Goal: Task Accomplishment & Management: Use online tool/utility

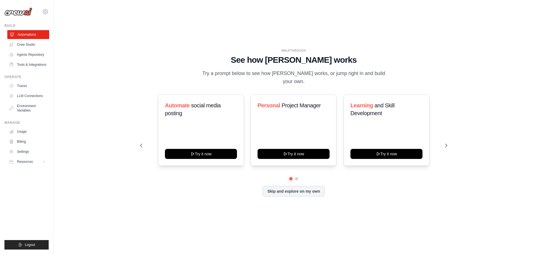
click at [44, 36] on link "Automations" at bounding box center [28, 34] width 42 height 9
click at [40, 46] on link "Crew Studio" at bounding box center [28, 44] width 42 height 9
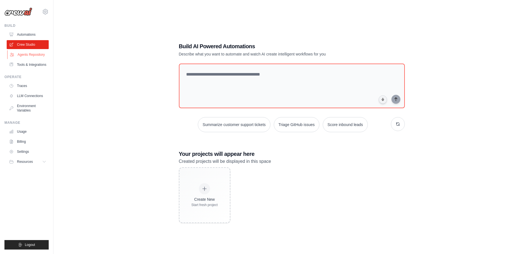
click at [36, 57] on link "Agents Repository" at bounding box center [28, 54] width 42 height 9
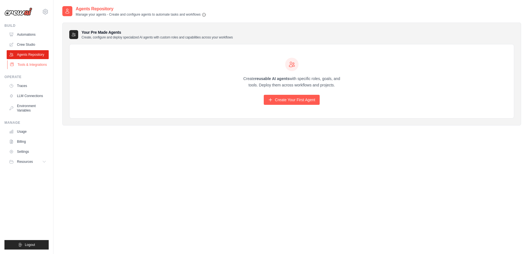
click at [35, 63] on link "Tools & Integrations" at bounding box center [28, 64] width 42 height 9
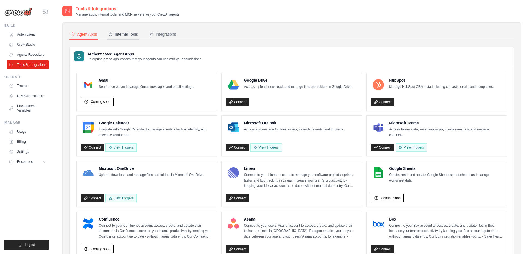
click at [121, 37] on button "Internal Tools" at bounding box center [123, 34] width 32 height 11
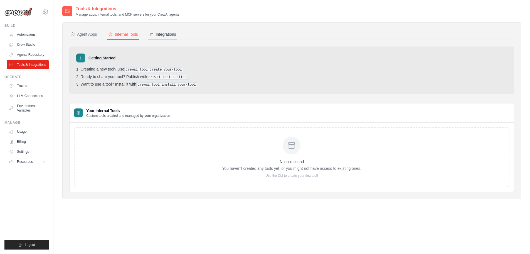
click at [156, 34] on div "Integrations" at bounding box center [162, 34] width 27 height 6
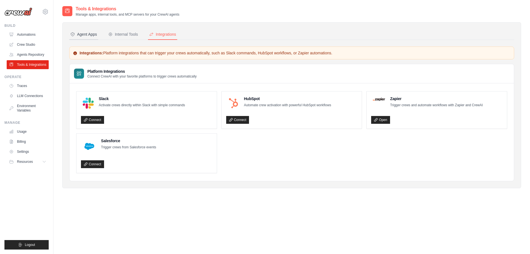
click at [85, 35] on div "Agent Apps" at bounding box center [83, 34] width 27 height 6
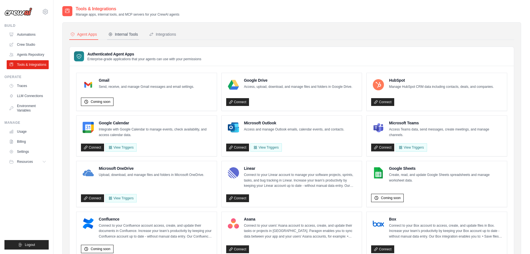
click at [131, 30] on button "Internal Tools" at bounding box center [123, 34] width 32 height 11
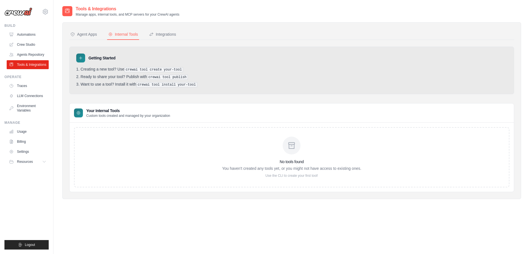
click at [37, 40] on ul "Automations Crew Studio Agents Repository Tools & Integrations" at bounding box center [28, 49] width 42 height 39
click at [36, 45] on link "Crew Studio" at bounding box center [28, 44] width 42 height 9
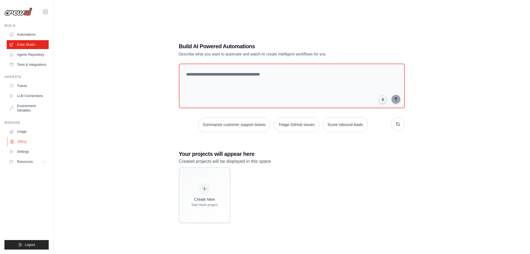
click at [36, 143] on link "Billing" at bounding box center [28, 141] width 42 height 9
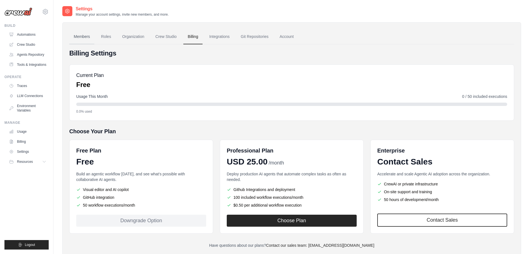
click at [69, 35] on link "Members" at bounding box center [81, 36] width 25 height 15
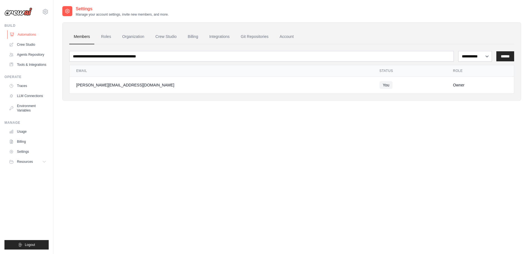
click at [34, 31] on link "Automations" at bounding box center [28, 34] width 42 height 9
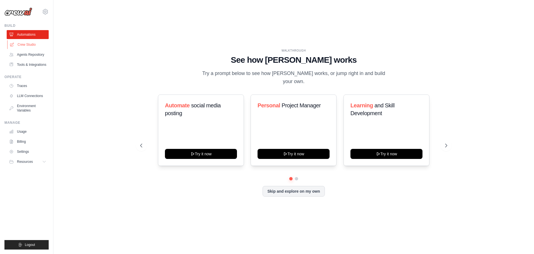
click at [30, 45] on link "Crew Studio" at bounding box center [28, 44] width 42 height 9
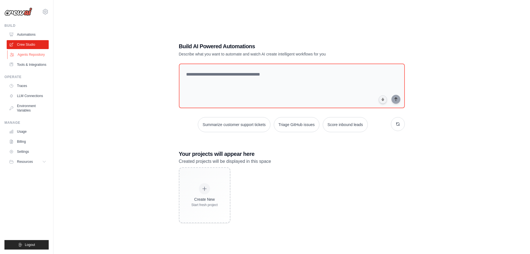
click at [25, 58] on link "Agents Repository" at bounding box center [28, 54] width 42 height 9
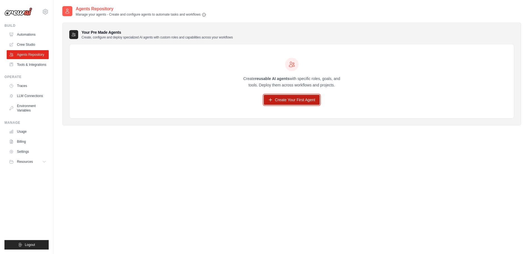
click at [286, 102] on link "Create Your First Agent" at bounding box center [292, 100] width 56 height 10
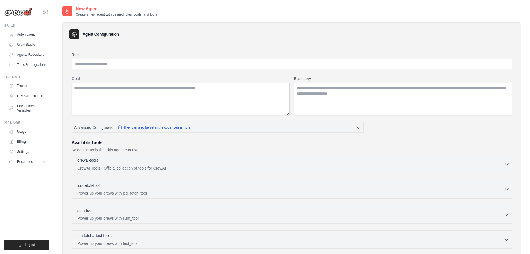
scroll to position [51, 0]
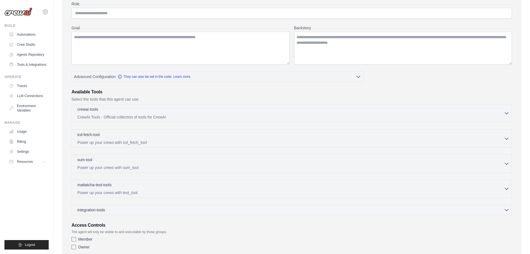
click at [262, 114] on p "CrewAI Tools - Official collection of tools for CrewAI" at bounding box center [290, 117] width 427 height 6
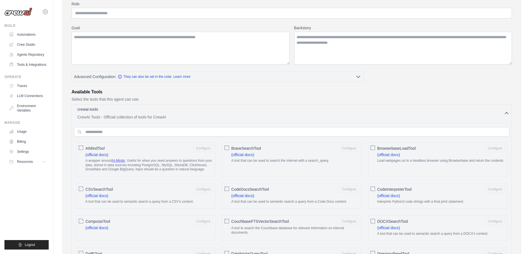
scroll to position [85, 0]
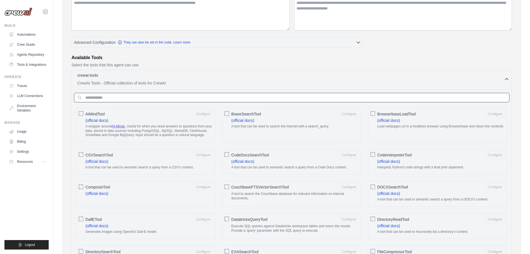
click at [263, 94] on input "text" at bounding box center [292, 97] width 436 height 9
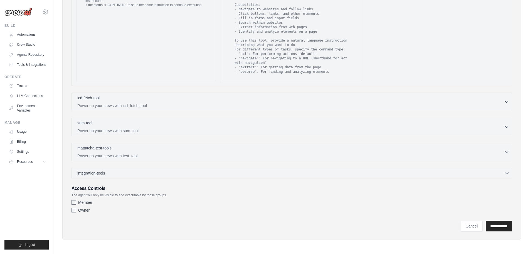
scroll to position [214, 0]
type input "*****"
click at [263, 94] on div "icd-fetch-tool 0 selected Power up your crews with icd_fetch_tool IcdFetchTool" at bounding box center [292, 102] width 441 height 18
click at [266, 99] on div "icd-fetch-tool 0 selected" at bounding box center [290, 98] width 427 height 7
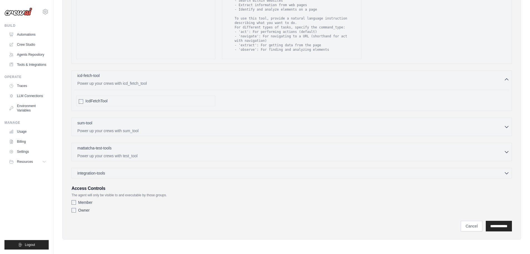
scroll to position [0, 0]
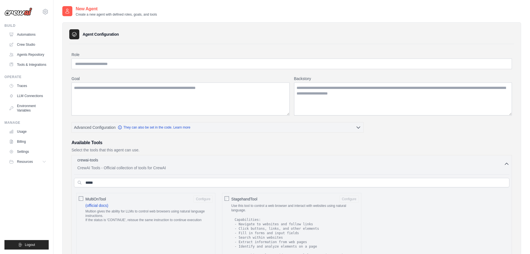
click at [265, 167] on p "CrewAI Tools - Official collection of tools for CrewAI" at bounding box center [290, 168] width 427 height 6
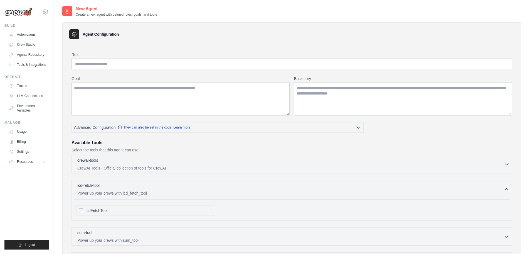
click at [255, 144] on h3 "Available Tools" at bounding box center [292, 142] width 441 height 7
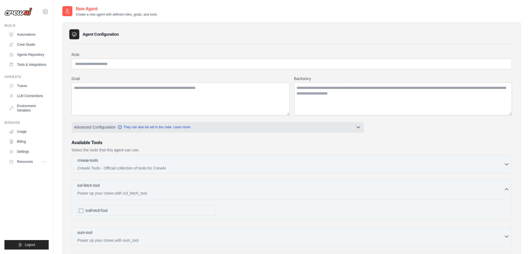
click at [255, 124] on button "Advanced Configuration They can also be set in the code. Learn more" at bounding box center [218, 127] width 292 height 10
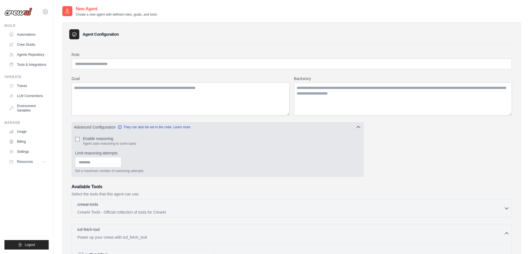
click at [255, 124] on button "Advanced Configuration They can also be set in the code. Learn more" at bounding box center [218, 127] width 292 height 10
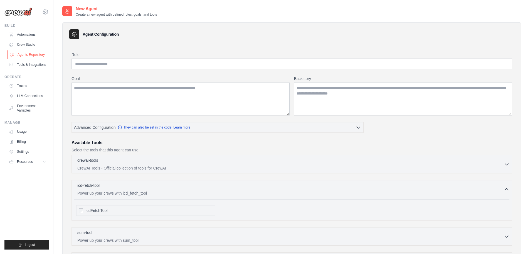
click at [32, 51] on link "Agents Repository" at bounding box center [28, 54] width 42 height 9
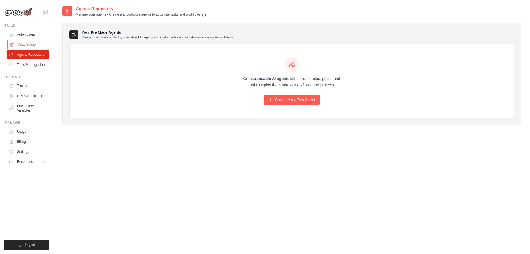
click at [32, 45] on link "Crew Studio" at bounding box center [28, 44] width 42 height 9
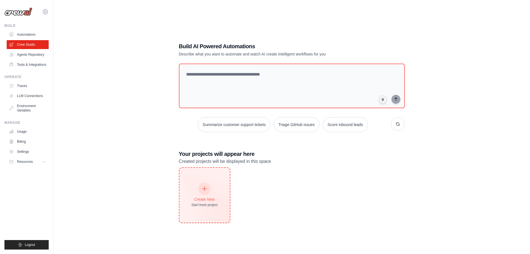
click at [206, 190] on icon at bounding box center [205, 188] width 6 height 6
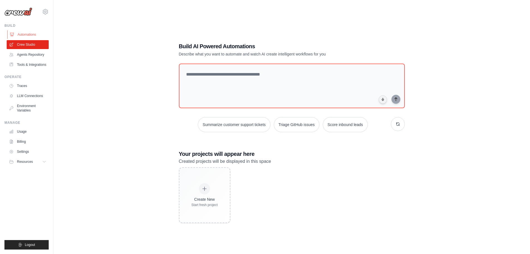
click at [33, 34] on link "Automations" at bounding box center [28, 34] width 42 height 9
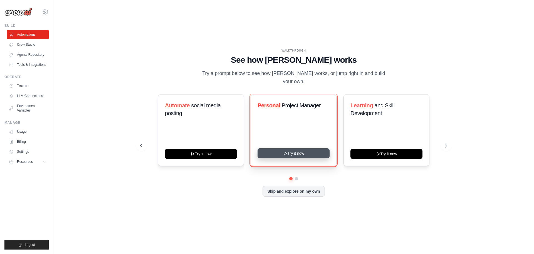
click at [306, 148] on button "Try it now" at bounding box center [294, 153] width 72 height 10
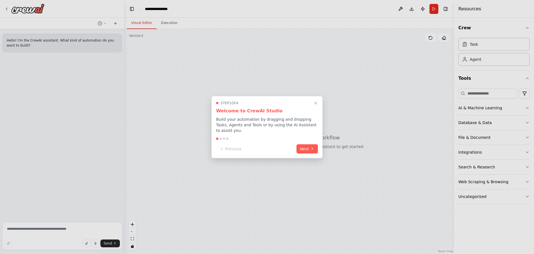
click at [296, 145] on div "Previous Next" at bounding box center [267, 148] width 102 height 9
click at [299, 146] on button "Next" at bounding box center [307, 147] width 21 height 9
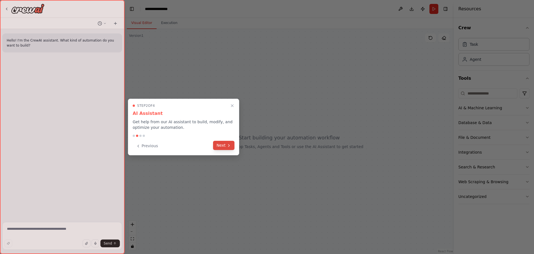
click at [224, 147] on button "Next" at bounding box center [223, 145] width 21 height 9
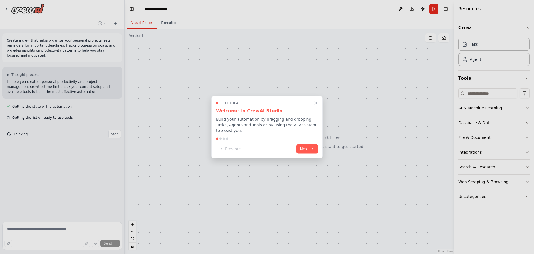
click at [306, 148] on button "Next" at bounding box center [307, 148] width 21 height 9
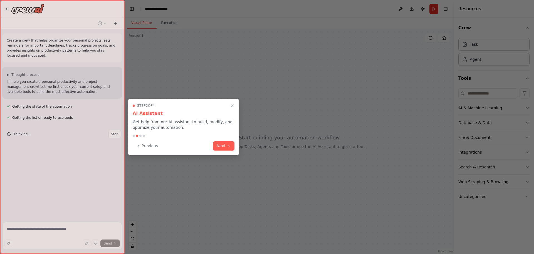
click at [306, 148] on div at bounding box center [267, 127] width 534 height 254
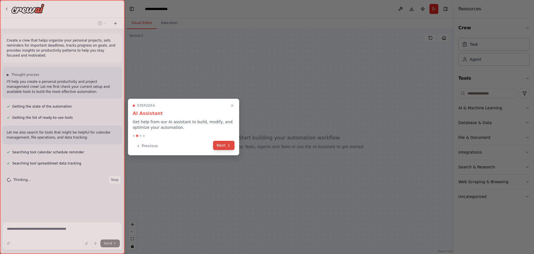
click at [229, 141] on button "Next" at bounding box center [223, 145] width 21 height 9
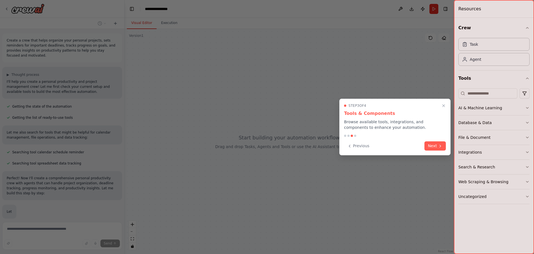
click at [441, 139] on div "Step 3 of 4 Tools & Components Browse available tools, integrations, and compon…" at bounding box center [395, 127] width 111 height 57
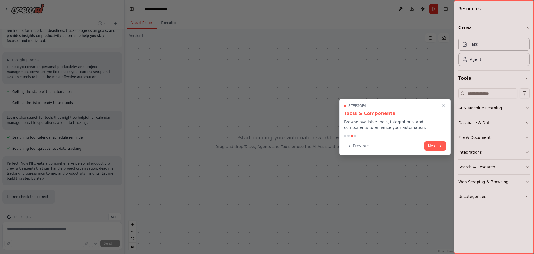
scroll to position [26, 0]
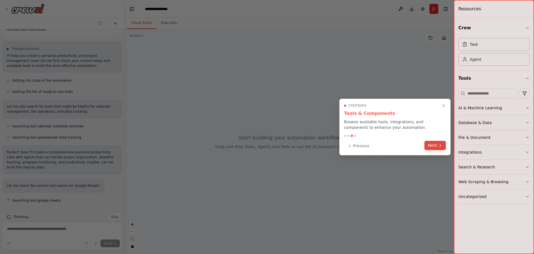
click at [439, 146] on icon at bounding box center [440, 145] width 4 height 4
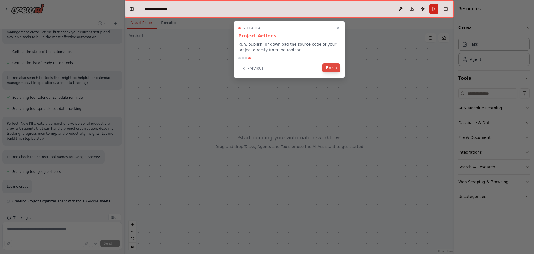
click at [331, 68] on button "Finish" at bounding box center [332, 67] width 18 height 9
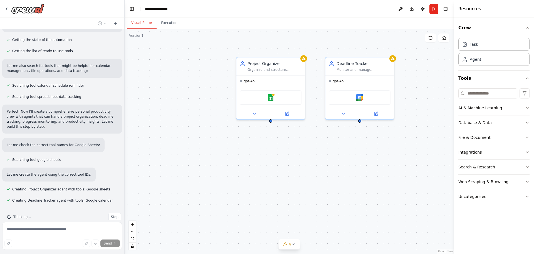
scroll to position [78, 0]
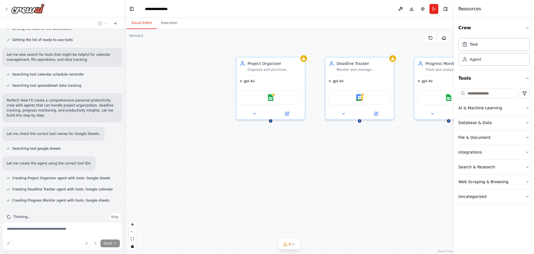
drag, startPoint x: 348, startPoint y: 199, endPoint x: 300, endPoint y: 185, distance: 50.2
click at [300, 185] on div "Project Organizer Organize and structure {user_name}'s personal projects by cre…" at bounding box center [290, 141] width 330 height 225
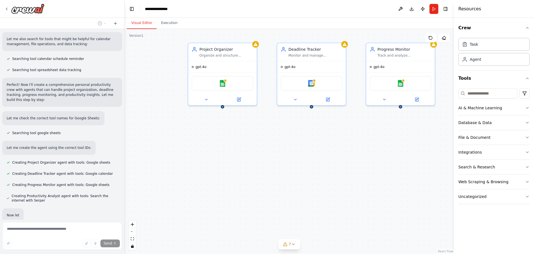
scroll to position [123, 0]
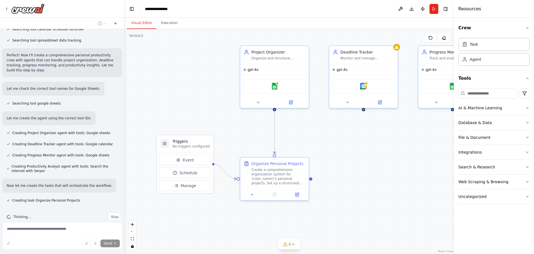
drag, startPoint x: 300, startPoint y: 187, endPoint x: 352, endPoint y: 190, distance: 52.1
click at [352, 190] on div ".deletable-edge-delete-btn { width: 20px; height: 20px; border: 0px solid #ffff…" at bounding box center [290, 141] width 330 height 225
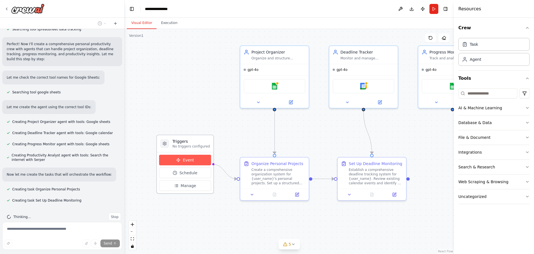
click at [191, 161] on span "Event" at bounding box center [188, 160] width 11 height 6
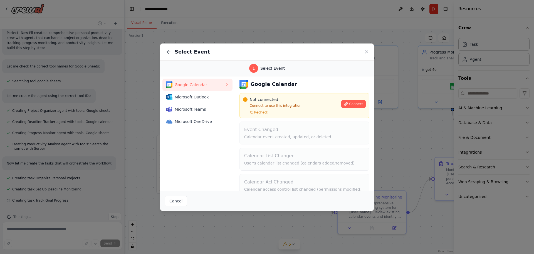
scroll to position [21, 0]
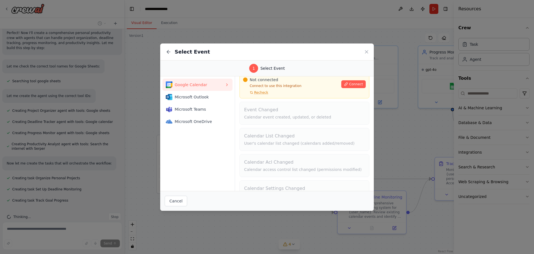
click at [299, 225] on div "Select Event 1 Select Event Google Calendar Microsoft Outlook Microsoft Teams M…" at bounding box center [267, 127] width 534 height 254
click at [372, 53] on div "Select Event" at bounding box center [267, 51] width 214 height 17
click at [365, 51] on icon at bounding box center [367, 52] width 6 height 6
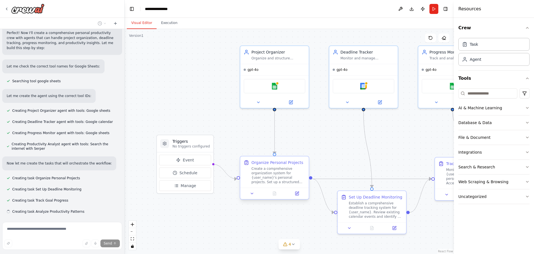
scroll to position [156, 0]
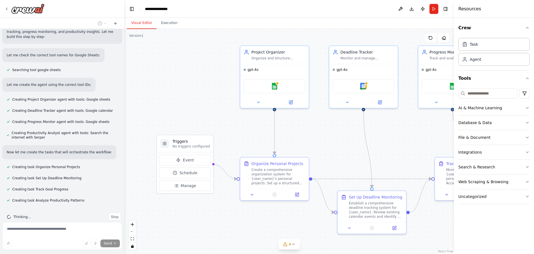
drag, startPoint x: 224, startPoint y: 177, endPoint x: 186, endPoint y: 186, distance: 38.5
click at [186, 186] on div ".deletable-edge-delete-btn { width: 20px; height: 20px; border: 0px solid #ffff…" at bounding box center [290, 141] width 330 height 225
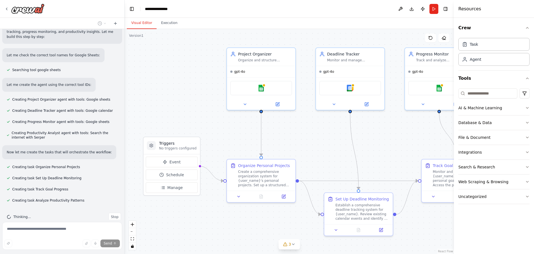
drag, startPoint x: 186, startPoint y: 186, endPoint x: 233, endPoint y: 172, distance: 48.4
click at [233, 172] on div ".deletable-edge-delete-btn { width: 20px; height: 20px; border: 0px solid #ffff…" at bounding box center [290, 141] width 330 height 225
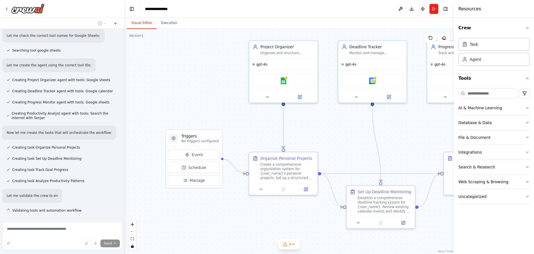
scroll to position [186, 0]
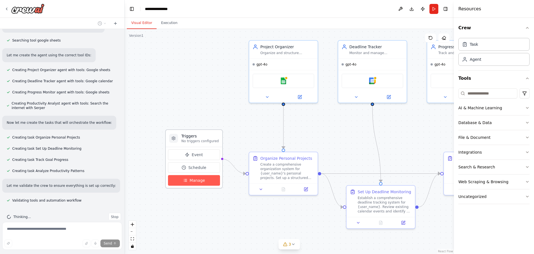
click at [203, 180] on span "Manage" at bounding box center [198, 180] width 16 height 6
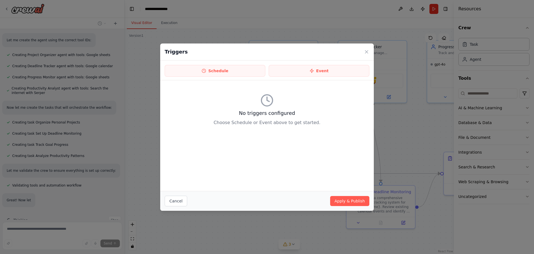
scroll to position [204, 0]
click at [227, 229] on div "Triggers Schedule Event No triggers configured Choose Schedule or Event above t…" at bounding box center [267, 127] width 534 height 254
click at [171, 205] on button "Cancel" at bounding box center [176, 200] width 23 height 11
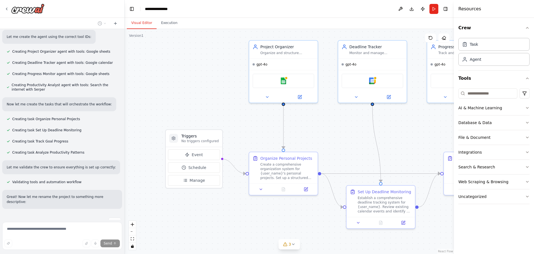
scroll to position [215, 0]
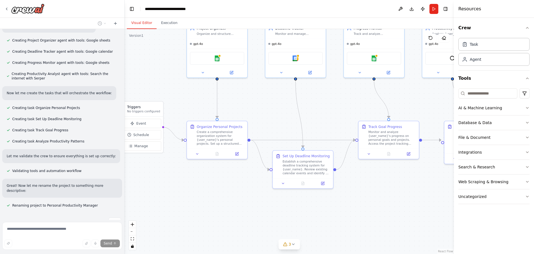
drag, startPoint x: 229, startPoint y: 213, endPoint x: 169, endPoint y: 175, distance: 71.0
click at [169, 175] on div ".deletable-edge-delete-btn { width: 20px; height: 20px; border: 0px solid #ffff…" at bounding box center [290, 141] width 330 height 225
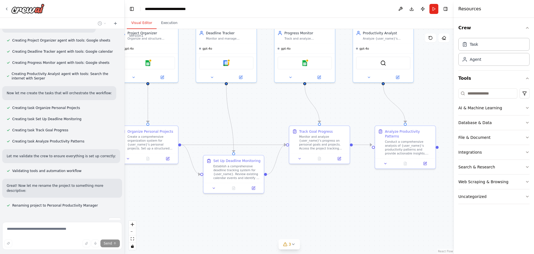
drag, startPoint x: 269, startPoint y: 206, endPoint x: 200, endPoint y: 211, distance: 69.5
click at [200, 211] on div ".deletable-edge-delete-btn { width: 20px; height: 20px; border: 0px solid #ffff…" at bounding box center [290, 141] width 330 height 225
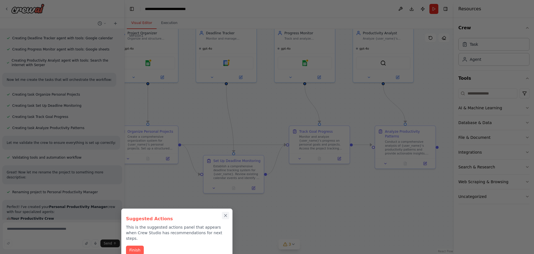
click at [226, 216] on icon "Close walkthrough" at bounding box center [225, 215] width 5 height 5
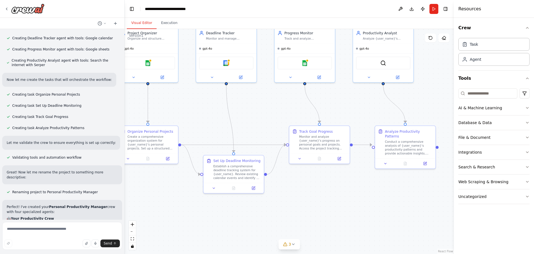
drag, startPoint x: 226, startPoint y: 216, endPoint x: 265, endPoint y: 203, distance: 41.7
click at [265, 203] on div ".deletable-edge-delete-btn { width: 20px; height: 20px; border: 0px solid #ffff…" at bounding box center [290, 141] width 330 height 225
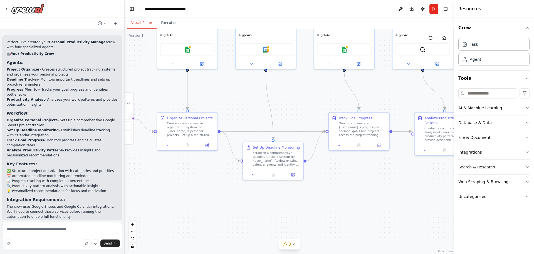
scroll to position [393, 0]
click at [63, 225] on textarea at bounding box center [62, 236] width 120 height 28
type textarea "**********"
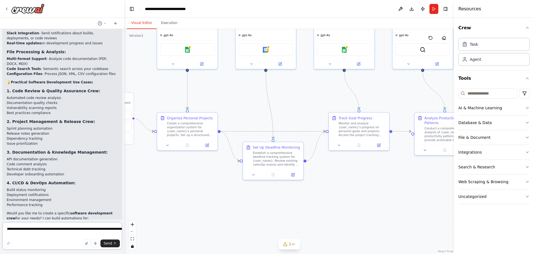
scroll to position [846, 0]
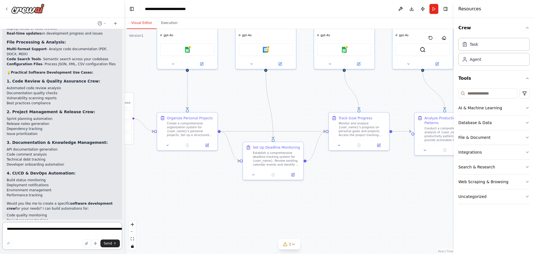
click at [57, 233] on textarea at bounding box center [62, 236] width 120 height 28
type textarea "**********"
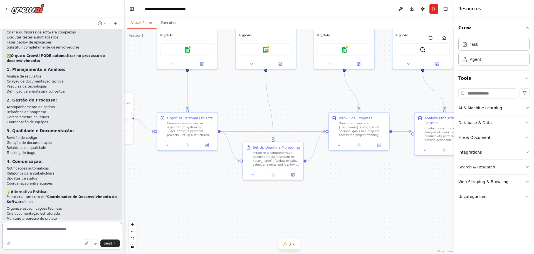
scroll to position [1158, 0]
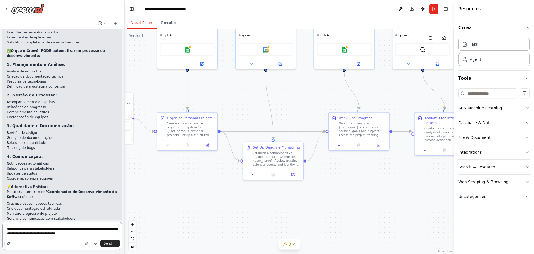
type textarea "**********"
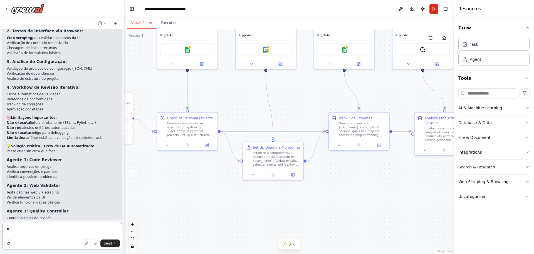
scroll to position [1499, 0]
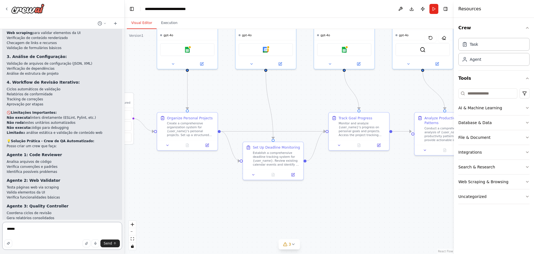
type textarea "*******"
type textarea "**********"
click at [15, 233] on textarea "**********" at bounding box center [62, 236] width 120 height 28
click at [71, 236] on textarea "**********" at bounding box center [62, 236] width 120 height 28
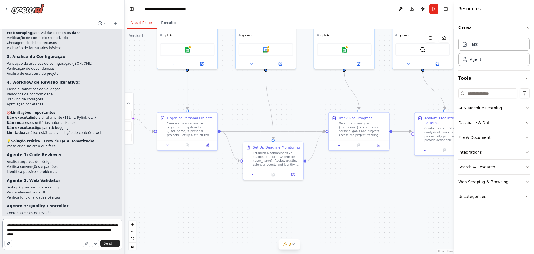
click at [75, 230] on textarea "**********" at bounding box center [62, 233] width 120 height 31
click at [61, 237] on textarea "**********" at bounding box center [62, 233] width 120 height 31
type textarea "**********"
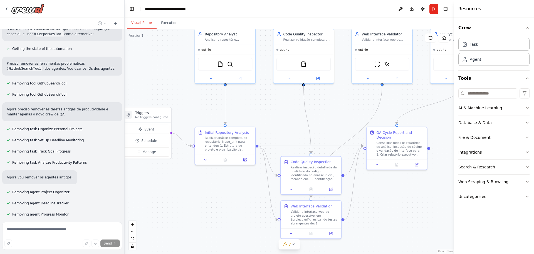
scroll to position [2085, 0]
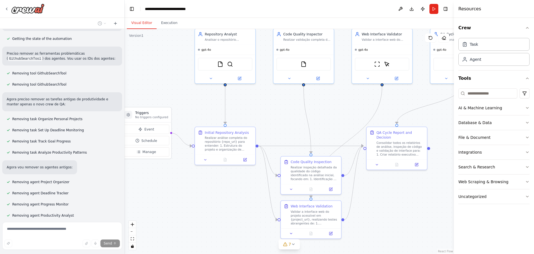
drag, startPoint x: 161, startPoint y: 195, endPoint x: 198, endPoint y: 210, distance: 40.5
click at [198, 210] on div ".deletable-edge-delete-btn { width: 20px; height: 20px; border: 0px solid #ffff…" at bounding box center [290, 141] width 330 height 225
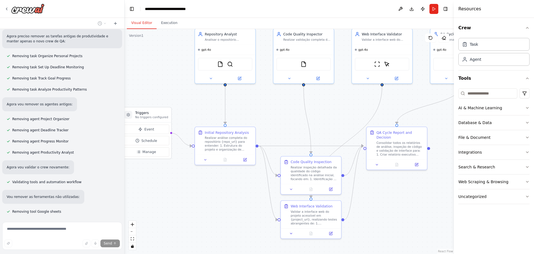
scroll to position [2161, 0]
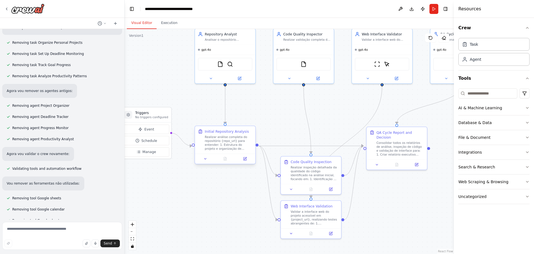
click at [237, 140] on div "Realizar análise completa do repositório {repo_url} para entender: 1. Estrutura…" at bounding box center [229, 143] width 48 height 16
click at [234, 48] on div "gpt-4o" at bounding box center [225, 49] width 60 height 10
drag, startPoint x: 225, startPoint y: 60, endPoint x: 222, endPoint y: 63, distance: 4.5
click at [222, 63] on div "FileReadTool SerperDevTool" at bounding box center [225, 63] width 55 height 13
click at [222, 63] on img at bounding box center [220, 63] width 6 height 6
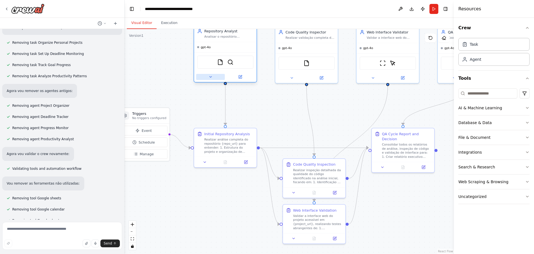
click at [211, 79] on button at bounding box center [210, 77] width 29 height 6
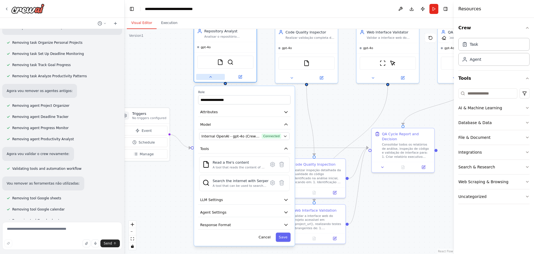
click at [211, 80] on button at bounding box center [210, 77] width 29 height 6
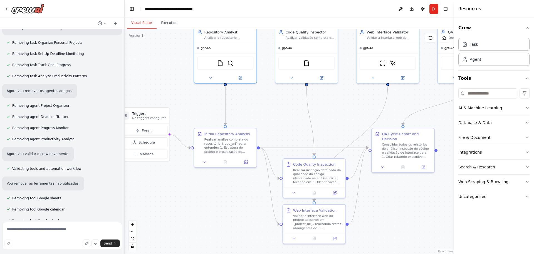
scroll to position [2190, 0]
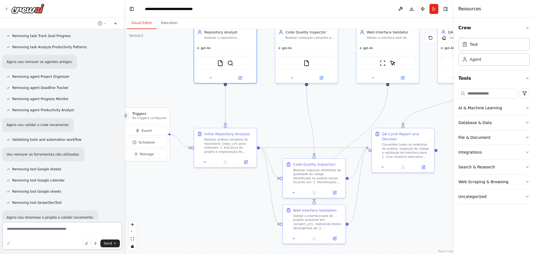
click at [77, 230] on textarea at bounding box center [62, 236] width 120 height 28
type textarea "**********"
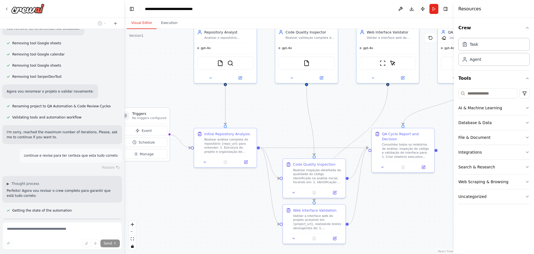
scroll to position [2329, 0]
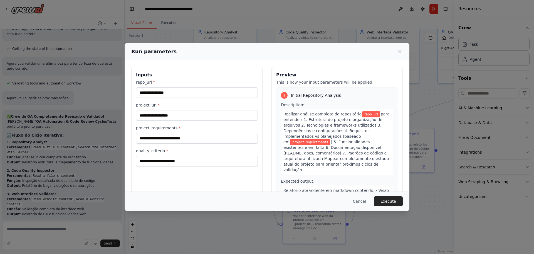
click at [187, 131] on div "project_requirements *" at bounding box center [197, 134] width 122 height 18
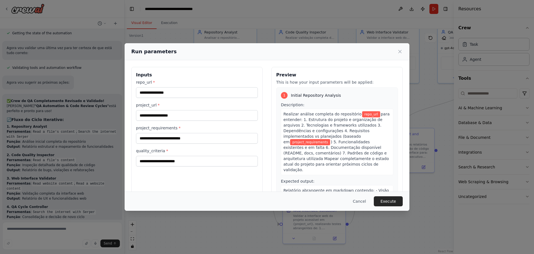
drag, startPoint x: 187, startPoint y: 131, endPoint x: 187, endPoint y: 135, distance: 4.7
click at [187, 135] on div "project_requirements *" at bounding box center [197, 134] width 122 height 18
click at [187, 135] on input "project_requirements *" at bounding box center [197, 138] width 122 height 11
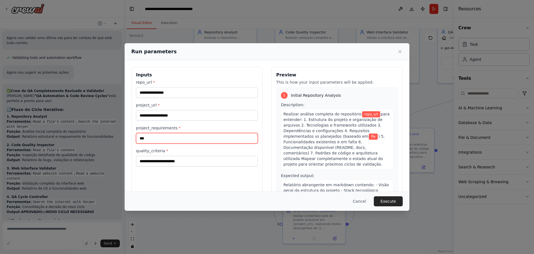
scroll to position [2510, 0]
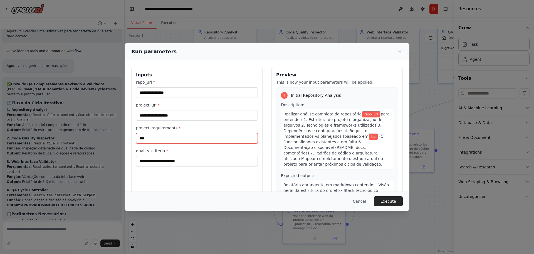
type input "***"
click at [96, 182] on div "Run parameters Inputs repo_url * project_url * project_requirements * *** quali…" at bounding box center [267, 127] width 534 height 254
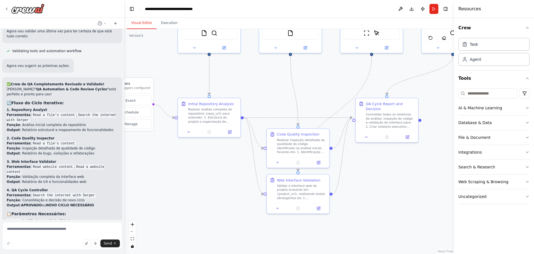
drag, startPoint x: 202, startPoint y: 203, endPoint x: 187, endPoint y: 171, distance: 34.7
click at [187, 171] on div ".deletable-edge-delete-btn { width: 20px; height: 20px; border: 0px solid #ffff…" at bounding box center [290, 141] width 330 height 225
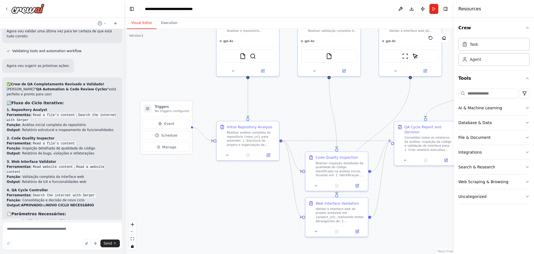
drag, startPoint x: 187, startPoint y: 171, endPoint x: 227, endPoint y: 198, distance: 48.4
click at [227, 198] on div ".deletable-edge-delete-btn { width: 20px; height: 20px; border: 0px solid #ffff…" at bounding box center [290, 141] width 330 height 225
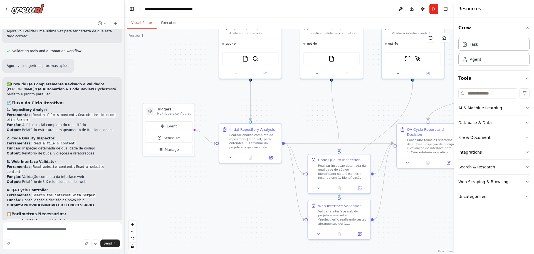
click at [227, 198] on div ".deletable-edge-delete-btn { width: 20px; height: 20px; border: 0px solid #ffff…" at bounding box center [290, 141] width 330 height 225
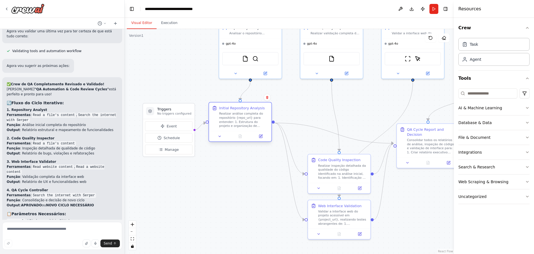
drag, startPoint x: 275, startPoint y: 127, endPoint x: 261, endPoint y: 107, distance: 24.0
click at [261, 107] on div "Initial Repository Analysis" at bounding box center [243, 107] width 49 height 5
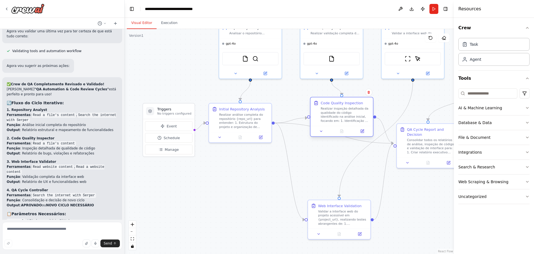
drag, startPoint x: 325, startPoint y: 159, endPoint x: 323, endPoint y: 105, distance: 53.8
click at [323, 105] on div "Code Quality Inspection Realizar inspeção detalhada da qualidade do código iden…" at bounding box center [345, 111] width 49 height 22
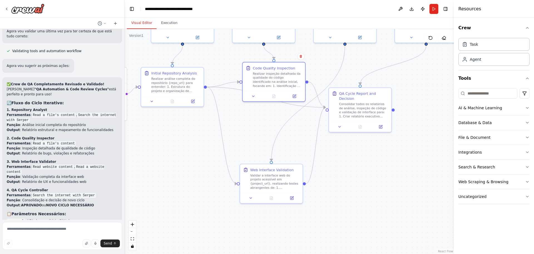
drag, startPoint x: 412, startPoint y: 215, endPoint x: 344, endPoint y: 179, distance: 77.7
click at [344, 179] on div ".deletable-edge-delete-btn { width: 20px; height: 20px; border: 0px solid #ffff…" at bounding box center [290, 141] width 330 height 225
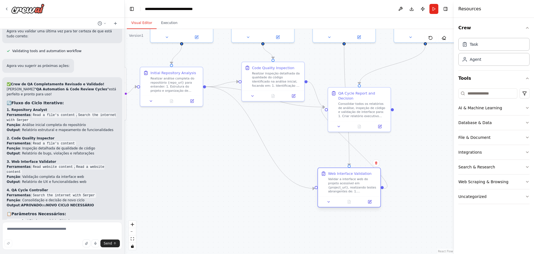
drag, startPoint x: 288, startPoint y: 166, endPoint x: 369, endPoint y: 174, distance: 81.3
click at [369, 174] on div "Web Interface Validation" at bounding box center [352, 173] width 49 height 5
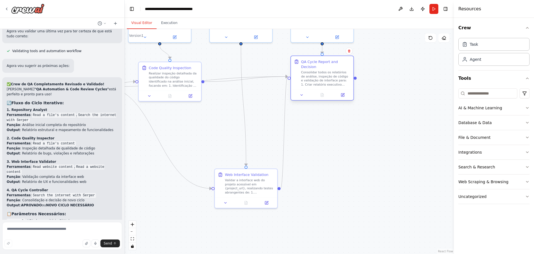
drag, startPoint x: 366, startPoint y: 95, endPoint x: 335, endPoint y: 66, distance: 43.1
click at [335, 66] on div "QA Cycle Report and Decision Consolidar todos os relatórios de análise, inspeçã…" at bounding box center [325, 73] width 49 height 28
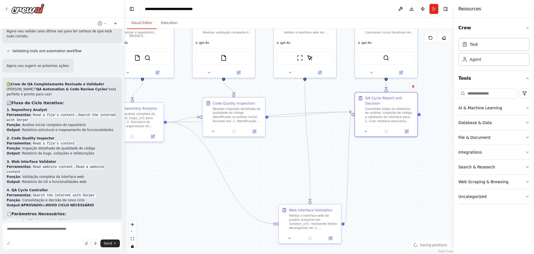
drag, startPoint x: 361, startPoint y: 156, endPoint x: 429, endPoint y: 197, distance: 79.7
click at [429, 197] on div ".deletable-edge-delete-btn { width: 20px; height: 20px; border: 0px solid #ffff…" at bounding box center [290, 141] width 330 height 225
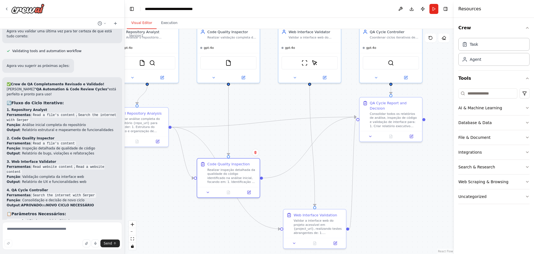
drag, startPoint x: 266, startPoint y: 112, endPoint x: 276, endPoint y: 172, distance: 61.5
click at [276, 172] on div ".deletable-edge-delete-btn { width: 20px; height: 20px; border: 0px solid #ffff…" at bounding box center [290, 141] width 330 height 225
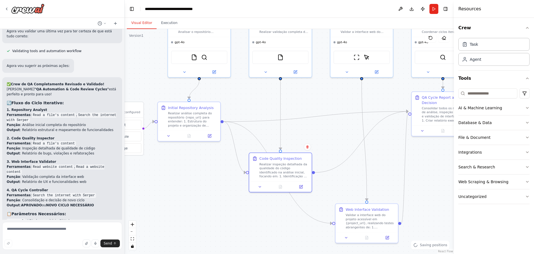
drag, startPoint x: 176, startPoint y: 199, endPoint x: 262, endPoint y: 187, distance: 87.7
click at [262, 187] on div ".deletable-edge-delete-btn { width: 20px; height: 20px; border: 0px solid #ffff…" at bounding box center [290, 141] width 330 height 225
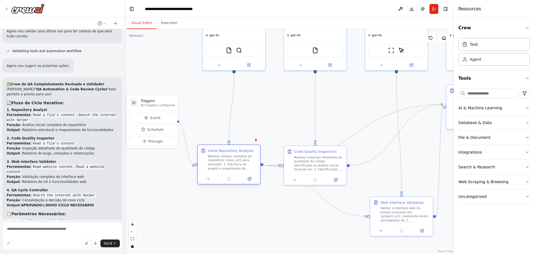
drag, startPoint x: 220, startPoint y: 119, endPoint x: 225, endPoint y: 172, distance: 53.7
click at [225, 172] on div "Initial Repository Analysis Realizar análise completa do repositório {repo_url}…" at bounding box center [229, 159] width 62 height 28
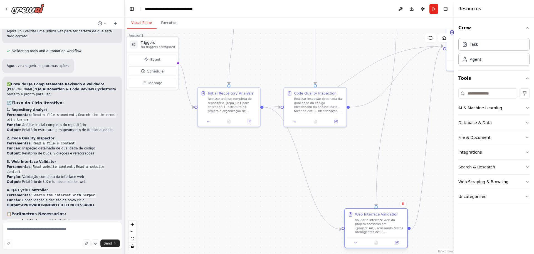
drag, startPoint x: 396, startPoint y: 206, endPoint x: 365, endPoint y: 223, distance: 35.5
click at [365, 223] on div "Validar a interface web do projeto acessível em {project_url}, realizando teste…" at bounding box center [379, 226] width 49 height 16
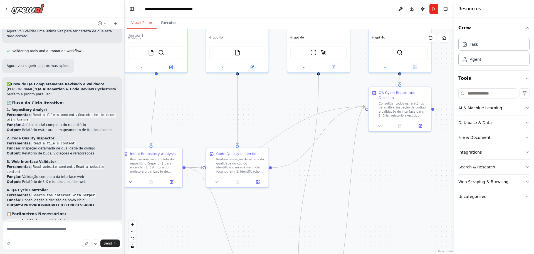
drag, startPoint x: 435, startPoint y: 168, endPoint x: 357, endPoint y: 228, distance: 98.7
click at [357, 228] on div ".deletable-edge-delete-btn { width: 20px; height: 20px; border: 0px solid #ffff…" at bounding box center [290, 141] width 330 height 225
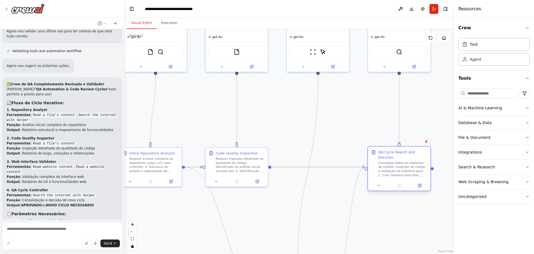
drag, startPoint x: 402, startPoint y: 88, endPoint x: 405, endPoint y: 151, distance: 62.7
click at [405, 151] on div "QA Cycle Report and Decision" at bounding box center [403, 154] width 49 height 10
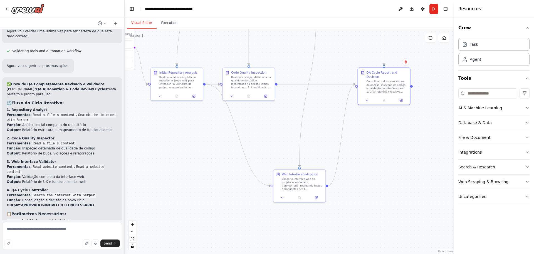
drag, startPoint x: 373, startPoint y: 243, endPoint x: 358, endPoint y: 149, distance: 95.4
click at [358, 149] on div ".deletable-edge-delete-btn { width: 20px; height: 20px; border: 0px solid #ffff…" at bounding box center [290, 141] width 330 height 225
click at [318, 98] on div ".deletable-edge-delete-btn { width: 20px; height: 20px; border: 0px solid #ffff…" at bounding box center [290, 141] width 330 height 225
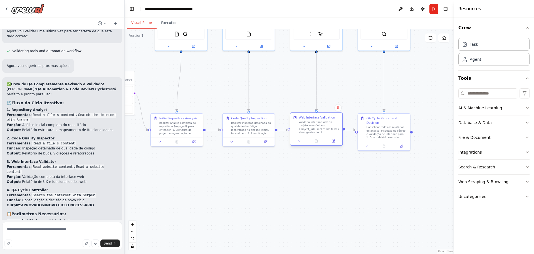
drag, startPoint x: 309, startPoint y: 170, endPoint x: 326, endPoint y: 115, distance: 57.7
click at [326, 115] on div "Web Interface Validation" at bounding box center [317, 117] width 36 height 4
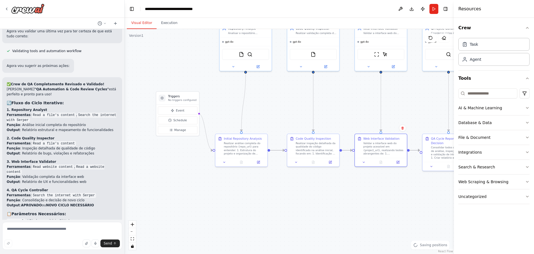
drag, startPoint x: 318, startPoint y: 207, endPoint x: 383, endPoint y: 227, distance: 67.7
click at [383, 227] on div ".deletable-edge-delete-btn { width: 20px; height: 20px; border: 0px solid #ffff…" at bounding box center [290, 141] width 330 height 225
drag, startPoint x: 183, startPoint y: 98, endPoint x: 178, endPoint y: 145, distance: 47.2
click at [178, 145] on div "Triggers No triggers configured" at bounding box center [173, 140] width 43 height 13
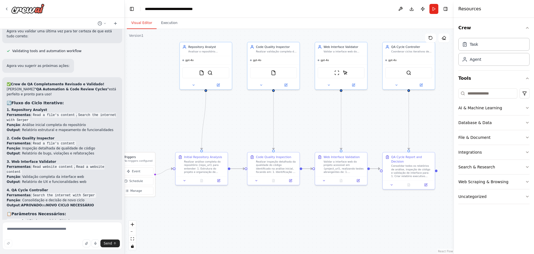
drag, startPoint x: 235, startPoint y: 202, endPoint x: 195, endPoint y: 220, distance: 43.8
click at [195, 220] on div ".deletable-edge-delete-btn { width: 20px; height: 20px; border: 0px solid #ffff…" at bounding box center [290, 141] width 330 height 225
drag, startPoint x: 200, startPoint y: 58, endPoint x: 195, endPoint y: 60, distance: 5.6
click at [195, 60] on div "gpt-4o" at bounding box center [202, 59] width 52 height 8
click at [251, 230] on div ".deletable-edge-delete-btn { width: 20px; height: 20px; border: 0px solid #ffff…" at bounding box center [290, 141] width 330 height 225
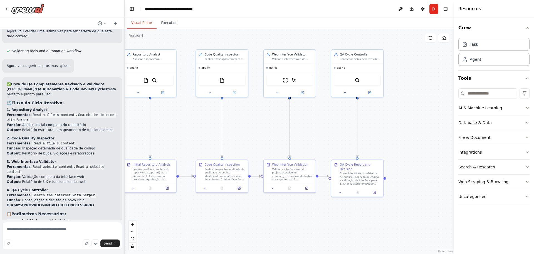
drag, startPoint x: 299, startPoint y: 228, endPoint x: 242, endPoint y: 232, distance: 56.9
click at [242, 232] on div ".deletable-edge-delete-btn { width: 20px; height: 20px; border: 0px solid #ffff…" at bounding box center [290, 141] width 330 height 225
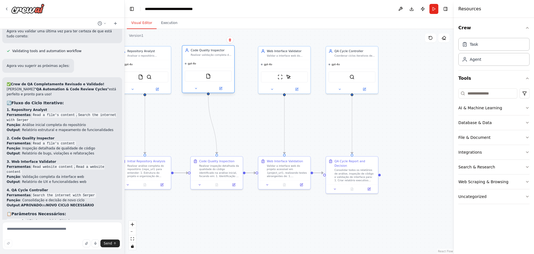
drag, startPoint x: 211, startPoint y: 55, endPoint x: 203, endPoint y: 56, distance: 8.4
click at [203, 56] on div "Realizar validação completa do código identificando bugs, problemas de performa…" at bounding box center [211, 54] width 41 height 3
drag, startPoint x: 269, startPoint y: 63, endPoint x: 252, endPoint y: 63, distance: 16.4
click at [252, 63] on span "gpt-4o" at bounding box center [255, 63] width 8 height 3
click at [313, 104] on div ".deletable-edge-delete-btn { width: 20px; height: 20px; border: 0px solid #ffff…" at bounding box center [290, 141] width 330 height 225
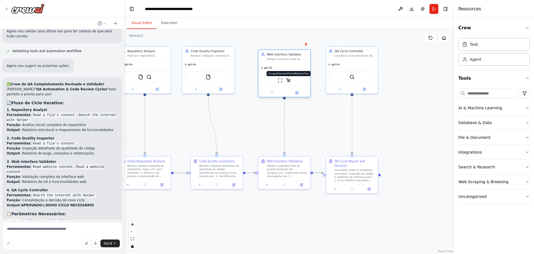
drag, startPoint x: 273, startPoint y: 75, endPoint x: 288, endPoint y: 79, distance: 15.5
click at [288, 79] on div "ScrapeWebsiteTool ScrapeElementFromWebsiteTool" at bounding box center [284, 80] width 47 height 11
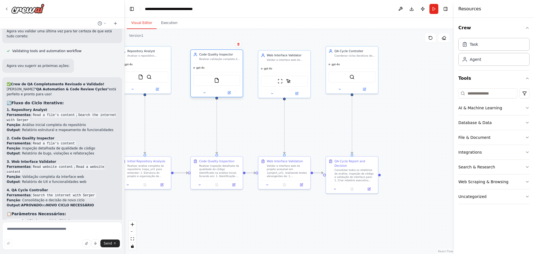
drag, startPoint x: 223, startPoint y: 73, endPoint x: 232, endPoint y: 75, distance: 9.0
click at [232, 75] on div "FileReadTool" at bounding box center [216, 80] width 47 height 11
drag, startPoint x: 161, startPoint y: 78, endPoint x: 161, endPoint y: 83, distance: 4.7
click at [161, 83] on div "FileReadTool SerperDevTool" at bounding box center [140, 80] width 47 height 11
drag, startPoint x: 161, startPoint y: 83, endPoint x: 168, endPoint y: 83, distance: 7.0
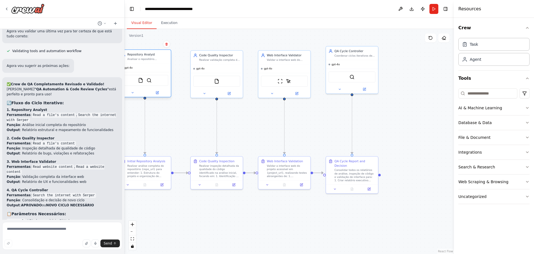
click at [168, 83] on div "FileReadTool SerperDevTool" at bounding box center [144, 80] width 47 height 11
drag, startPoint x: 361, startPoint y: 93, endPoint x: 361, endPoint y: 97, distance: 4.5
click at [361, 97] on div "QA Cycle Controller Coordenar ciclos iterativos de QA, consolidando relatórios …" at bounding box center [352, 74] width 53 height 48
drag, startPoint x: 323, startPoint y: 141, endPoint x: 395, endPoint y: 133, distance: 72.0
click at [395, 133] on div ".deletable-edge-delete-btn { width: 20px; height: 20px; border: 0px solid #ffff…" at bounding box center [290, 141] width 330 height 225
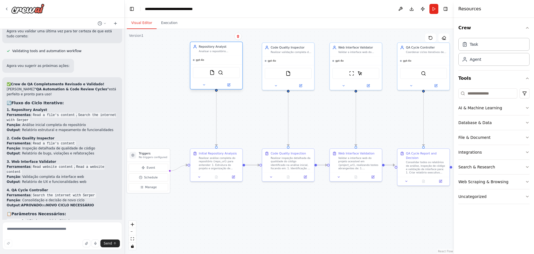
drag, startPoint x: 238, startPoint y: 77, endPoint x: 232, endPoint y: 77, distance: 6.4
click at [232, 77] on div "FileReadTool SerperDevTool" at bounding box center [216, 72] width 47 height 11
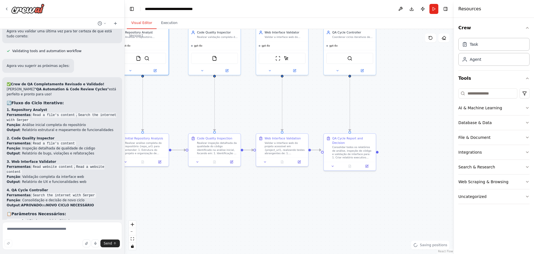
drag, startPoint x: 279, startPoint y: 214, endPoint x: 206, endPoint y: 199, distance: 75.3
click at [206, 199] on div ".deletable-edge-delete-btn { width: 20px; height: 20px; border: 0px solid #ffff…" at bounding box center [290, 141] width 330 height 225
drag, startPoint x: 206, startPoint y: 199, endPoint x: 259, endPoint y: 190, distance: 53.8
click at [259, 190] on div ".deletable-edge-delete-btn { width: 20px; height: 20px; border: 0px solid #ffff…" at bounding box center [290, 141] width 330 height 225
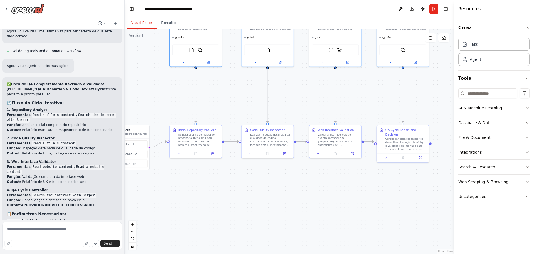
drag, startPoint x: 259, startPoint y: 191, endPoint x: 294, endPoint y: 188, distance: 34.9
click at [294, 188] on div ".deletable-edge-delete-btn { width: 20px; height: 20px; border: 0px solid #ffff…" at bounding box center [290, 141] width 330 height 225
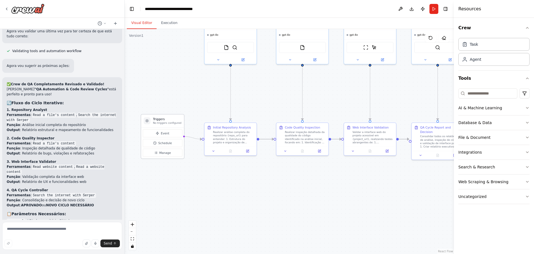
drag, startPoint x: 169, startPoint y: 134, endPoint x: 166, endPoint y: 122, distance: 13.0
click at [166, 122] on div "Triggers No triggers configured" at bounding box center [162, 120] width 43 height 13
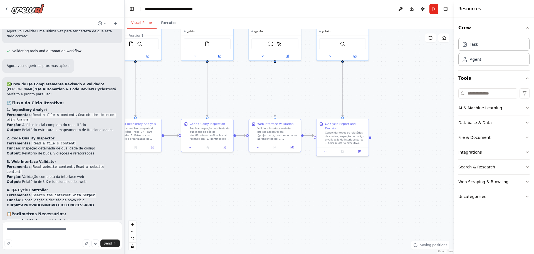
drag, startPoint x: 222, startPoint y: 195, endPoint x: 126, endPoint y: 192, distance: 95.3
click at [126, 192] on div ".deletable-edge-delete-btn { width: 20px; height: 20px; border: 0px solid #ffff…" at bounding box center [290, 141] width 330 height 225
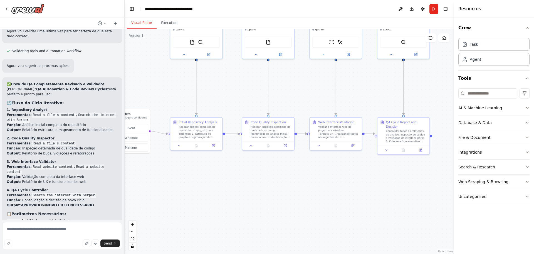
drag, startPoint x: 168, startPoint y: 197, endPoint x: 228, endPoint y: 195, distance: 60.4
click at [228, 195] on div ".deletable-edge-delete-btn { width: 20px; height: 20px; border: 0px solid #ffff…" at bounding box center [290, 141] width 330 height 225
drag, startPoint x: 143, startPoint y: 116, endPoint x: 144, endPoint y: 120, distance: 4.8
click at [144, 120] on p "No triggers configured" at bounding box center [132, 121] width 28 height 3
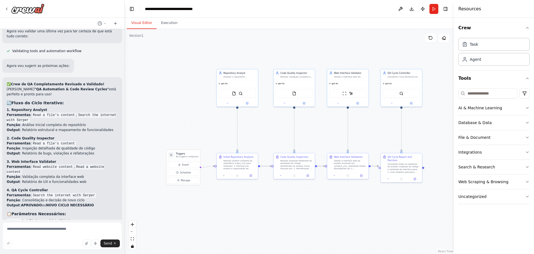
drag, startPoint x: 186, startPoint y: 183, endPoint x: 229, endPoint y: 205, distance: 48.9
click at [229, 205] on div ".deletable-edge-delete-btn { width: 20px; height: 20px; border: 0px solid #ffff…" at bounding box center [290, 141] width 330 height 225
click at [351, 97] on div "ScrapeWebsiteTool ScrapeElementFromWebsiteTool" at bounding box center [347, 92] width 41 height 13
click at [350, 97] on div "ScrapeWebsiteTool ScrapeElementFromWebsiteTool" at bounding box center [347, 92] width 41 height 13
